Goal: Find specific page/section: Find specific page/section

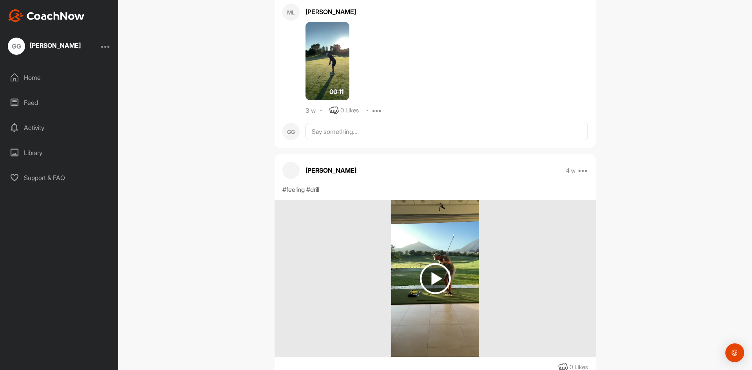
scroll to position [3689, 0]
